Goal: Task Accomplishment & Management: Use online tool/utility

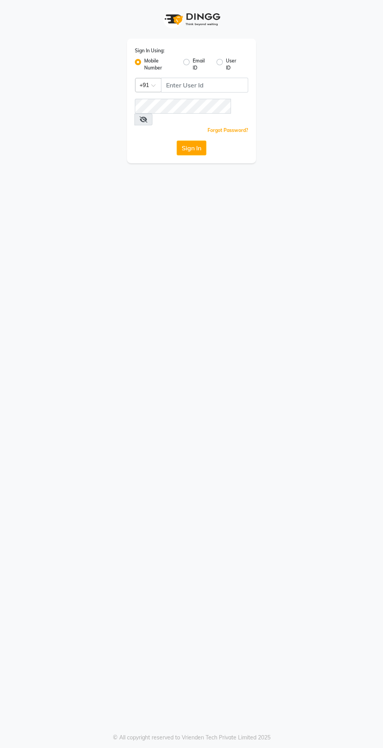
click at [194, 68] on label "Email ID" at bounding box center [201, 64] width 18 height 14
click at [194, 62] on input "Email ID" at bounding box center [194, 59] width 5 height 5
radio input "true"
click at [144, 62] on label "Mobile Number" at bounding box center [160, 64] width 33 height 14
click at [144, 62] on input "Mobile Number" at bounding box center [146, 59] width 5 height 5
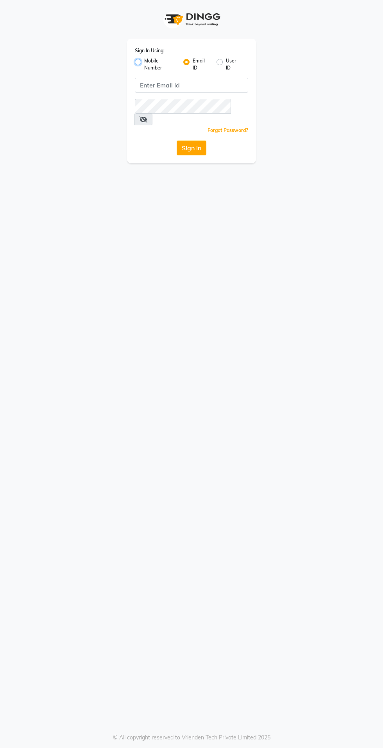
radio input "true"
radio input "false"
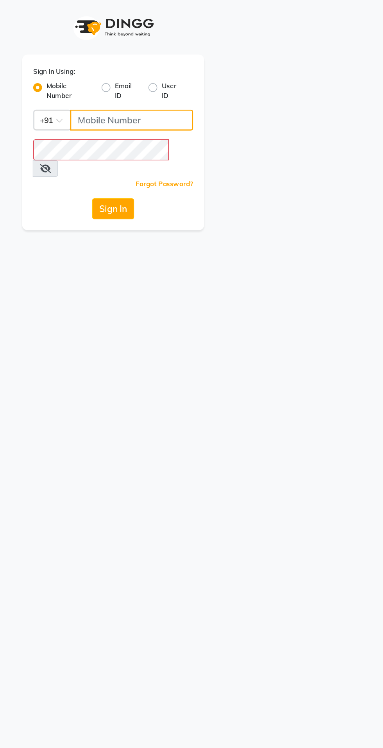
type input "9870279665"
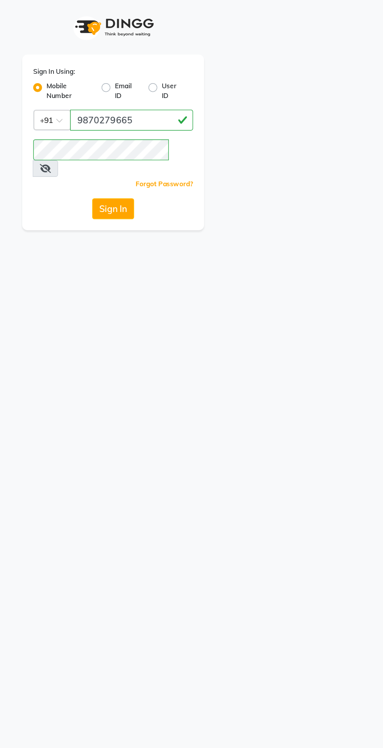
click at [176, 141] on button "Sign In" at bounding box center [191, 148] width 30 height 15
